Goal: Information Seeking & Learning: Learn about a topic

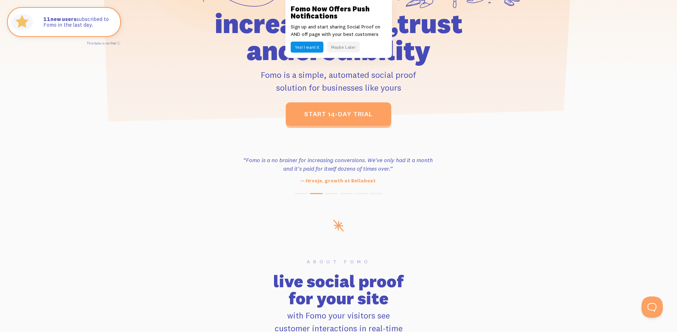
scroll to position [216, 0]
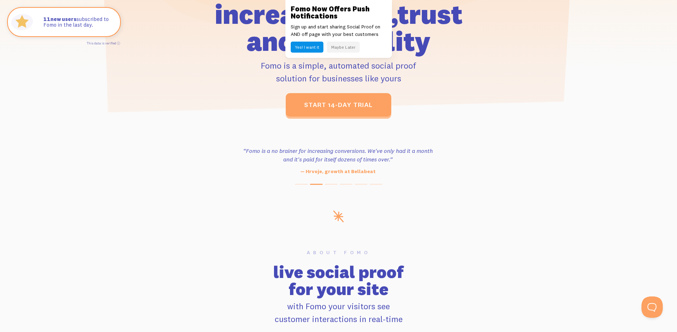
click at [342, 50] on button "Maybe Later" at bounding box center [343, 47] width 33 height 11
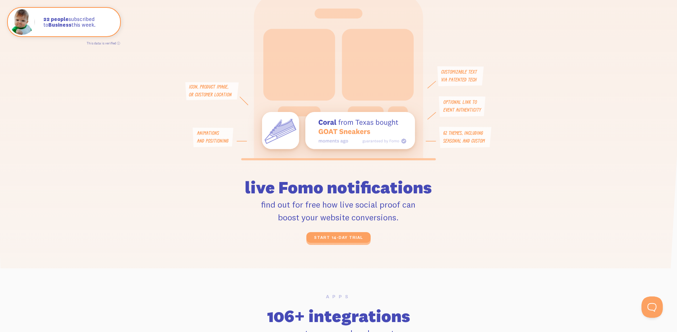
scroll to position [1646, 0]
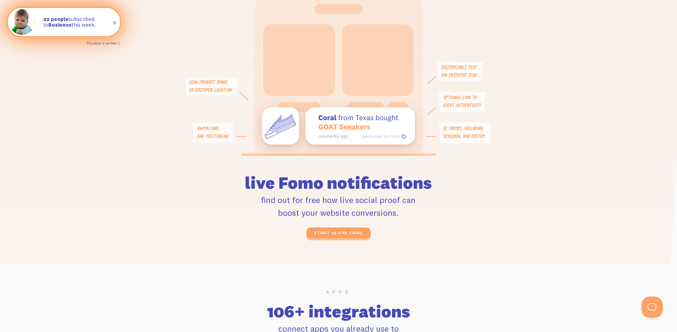
click at [118, 43] on link "This data is verified ⓘ" at bounding box center [103, 43] width 33 height 4
click at [119, 44] on link "This data is verified ⓘ" at bounding box center [103, 43] width 33 height 4
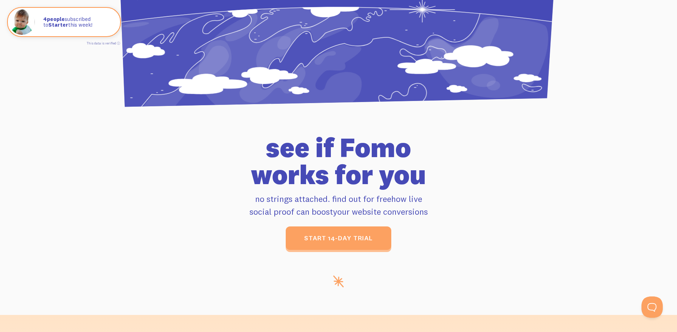
scroll to position [2888, 0]
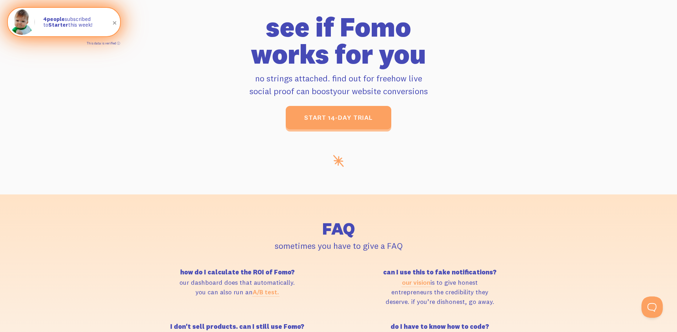
click at [120, 43] on link "This data is verified ⓘ" at bounding box center [103, 43] width 33 height 4
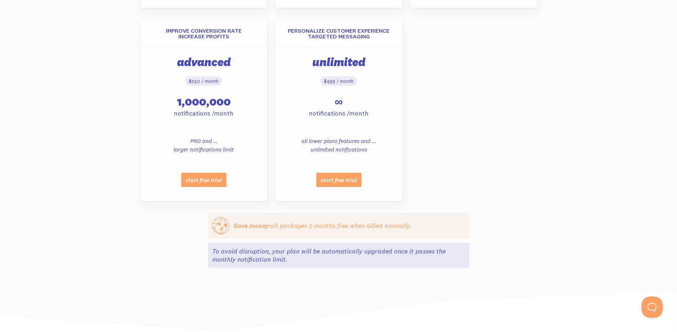
scroll to position [589, 0]
